Goal: Check status: Check status

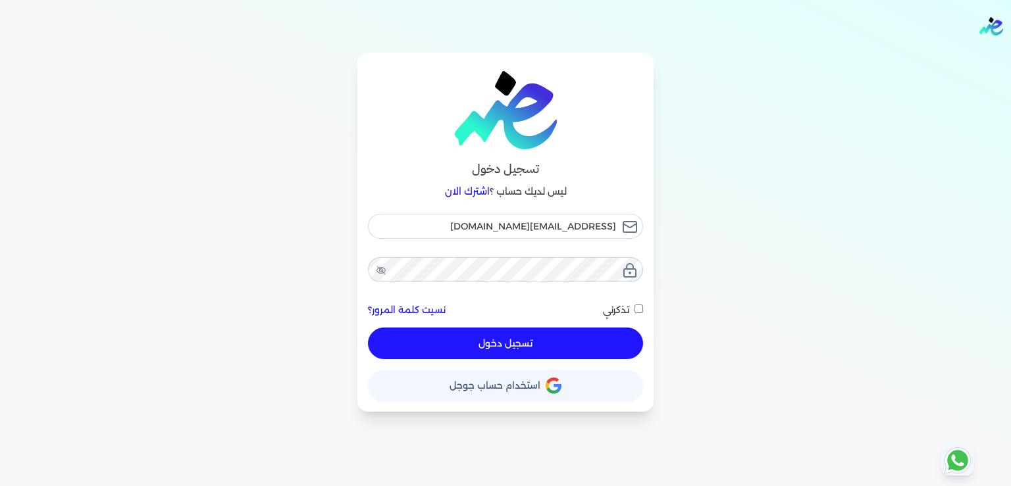
click at [494, 348] on button "تسجيل دخول" at bounding box center [505, 344] width 275 height 32
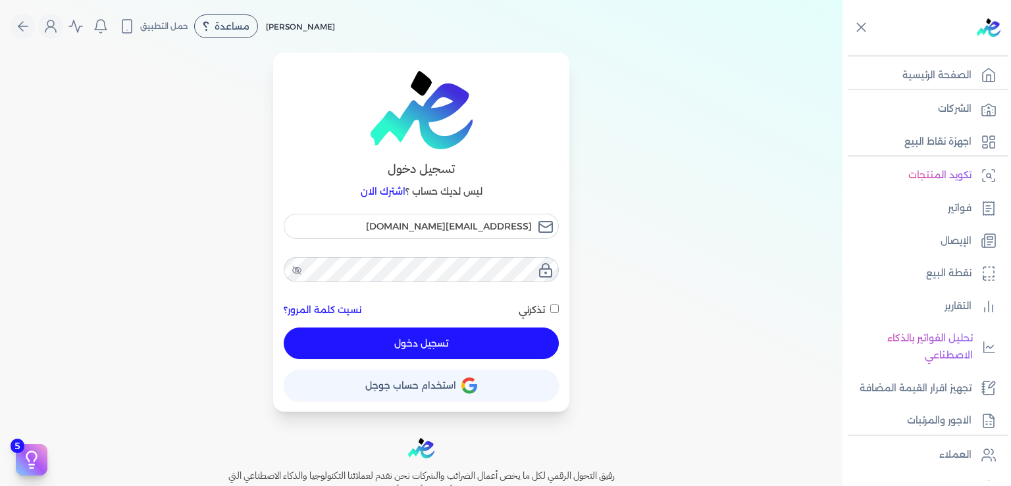
checkbox input "false"
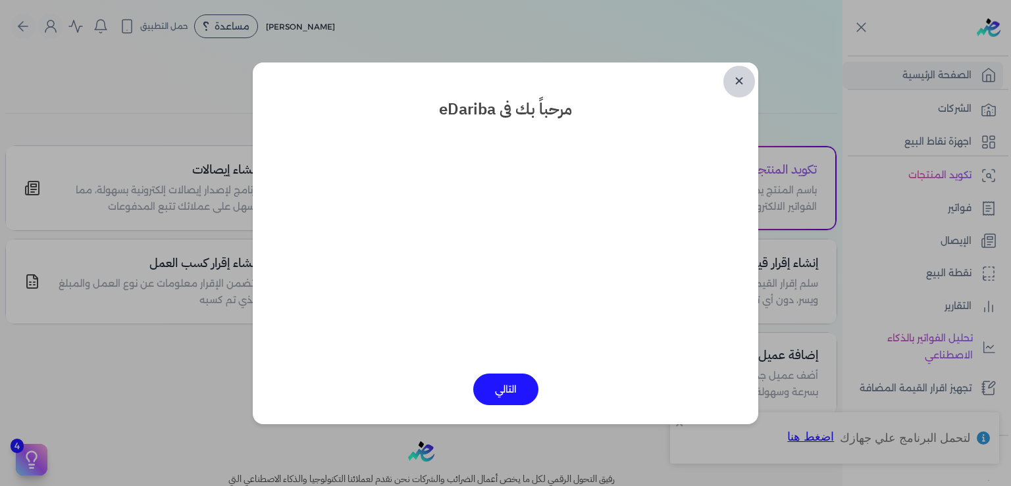
click at [742, 86] on link "✕" at bounding box center [739, 82] width 32 height 32
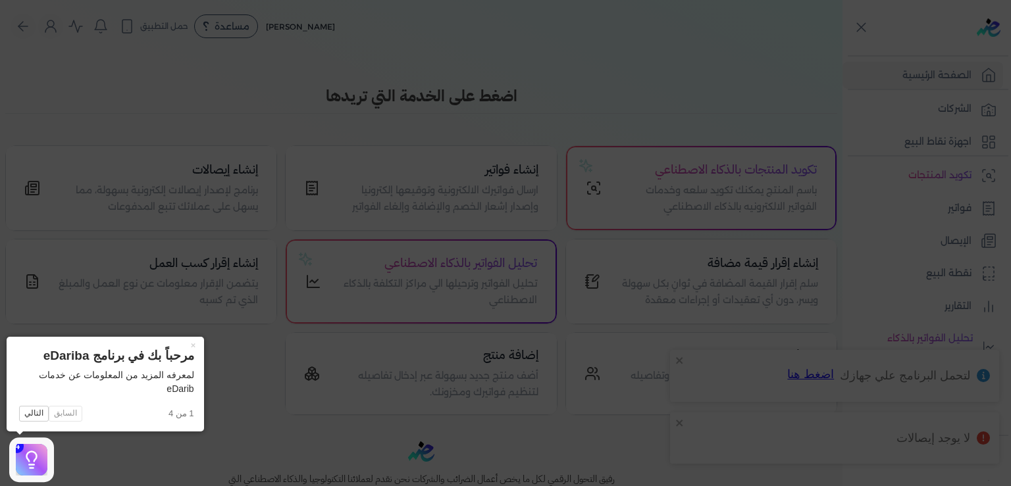
click at [507, 61] on icon at bounding box center [505, 243] width 1011 height 486
